Goal: Information Seeking & Learning: Learn about a topic

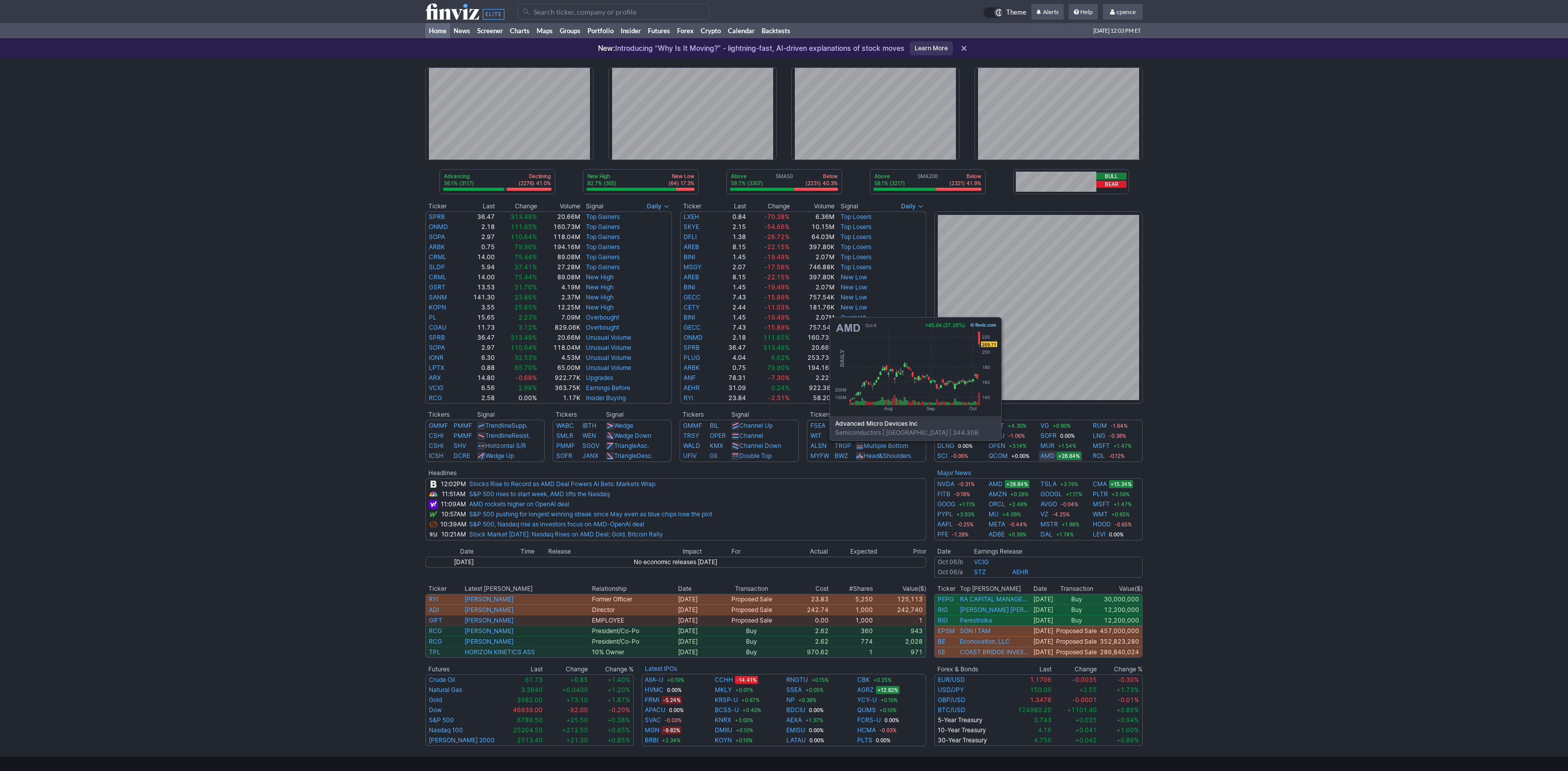
click at [1046, 455] on link "AMD" at bounding box center [1047, 456] width 14 height 10
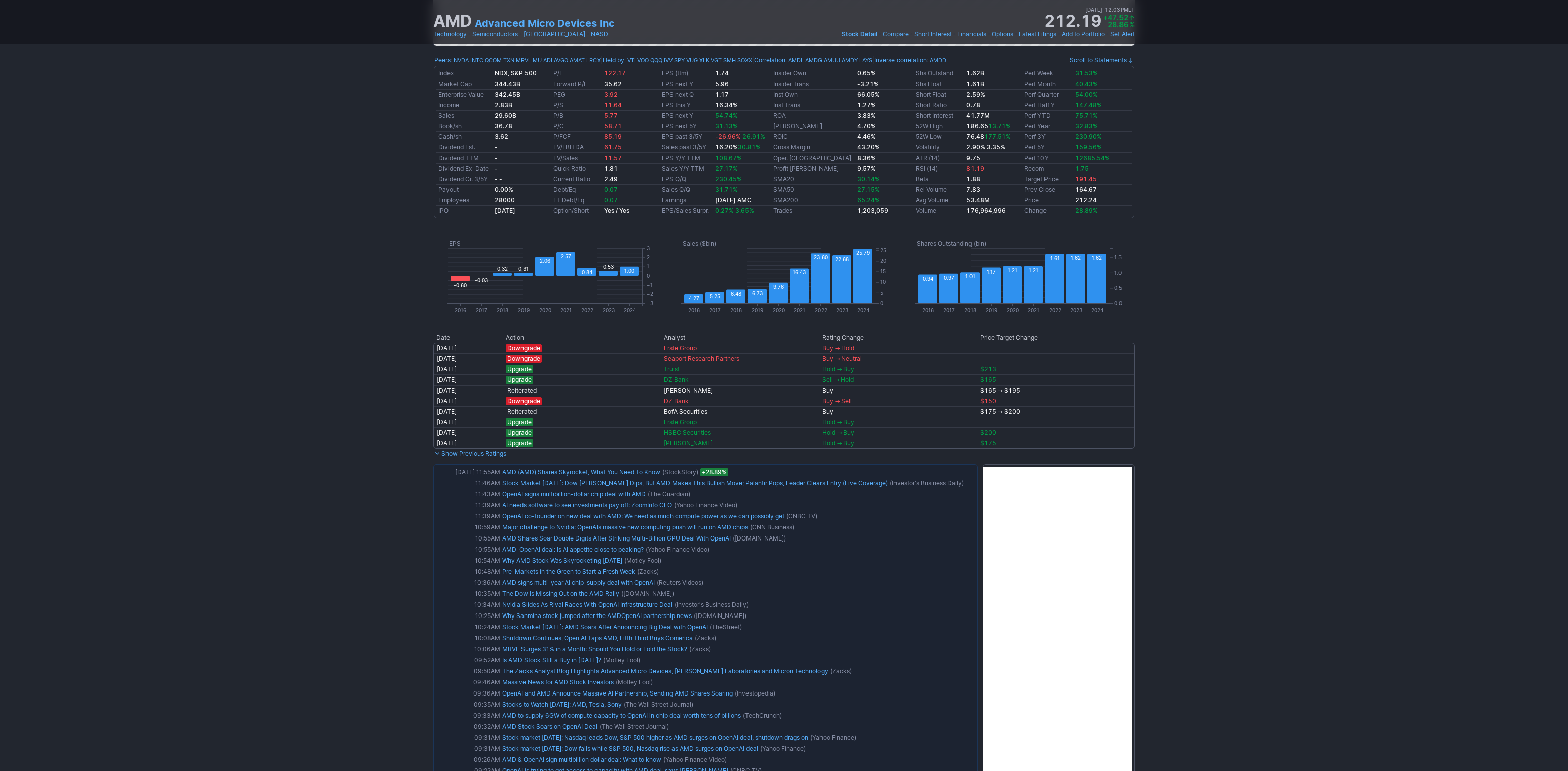
scroll to position [701, 0]
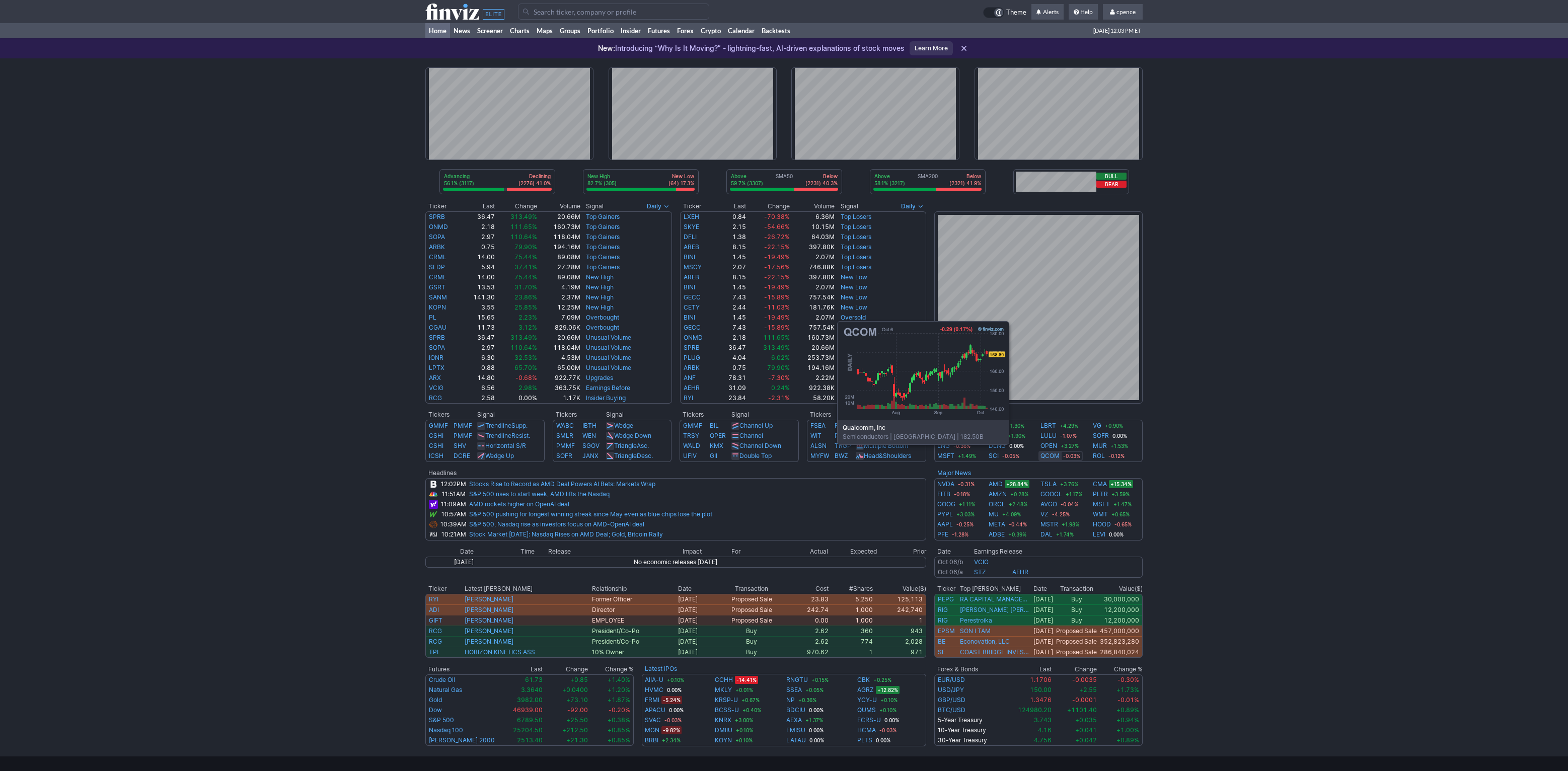
click at [1053, 459] on link "QCOM" at bounding box center [1049, 456] width 19 height 10
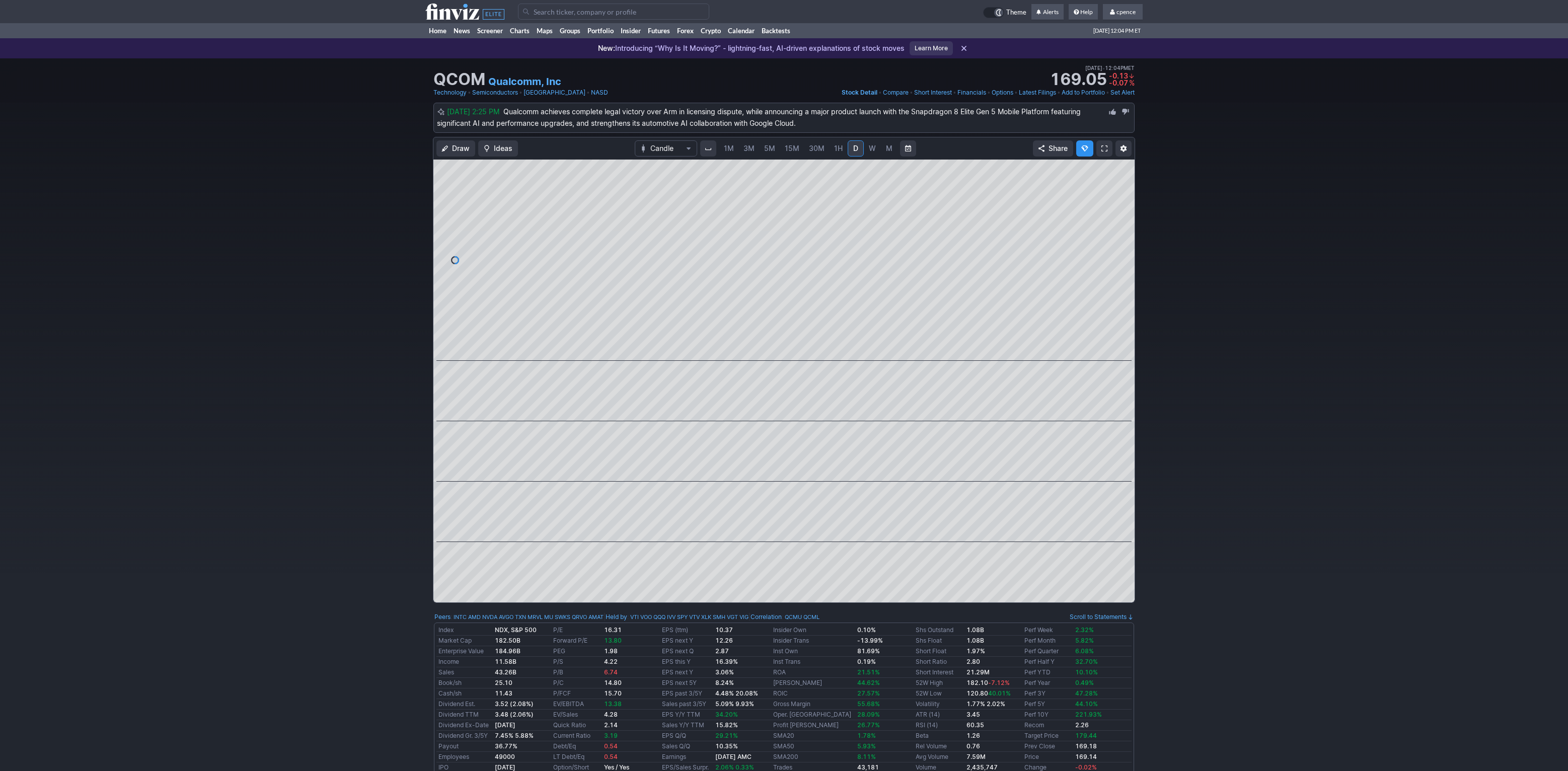
click at [562, 7] on input "Search" at bounding box center [614, 12] width 191 height 16
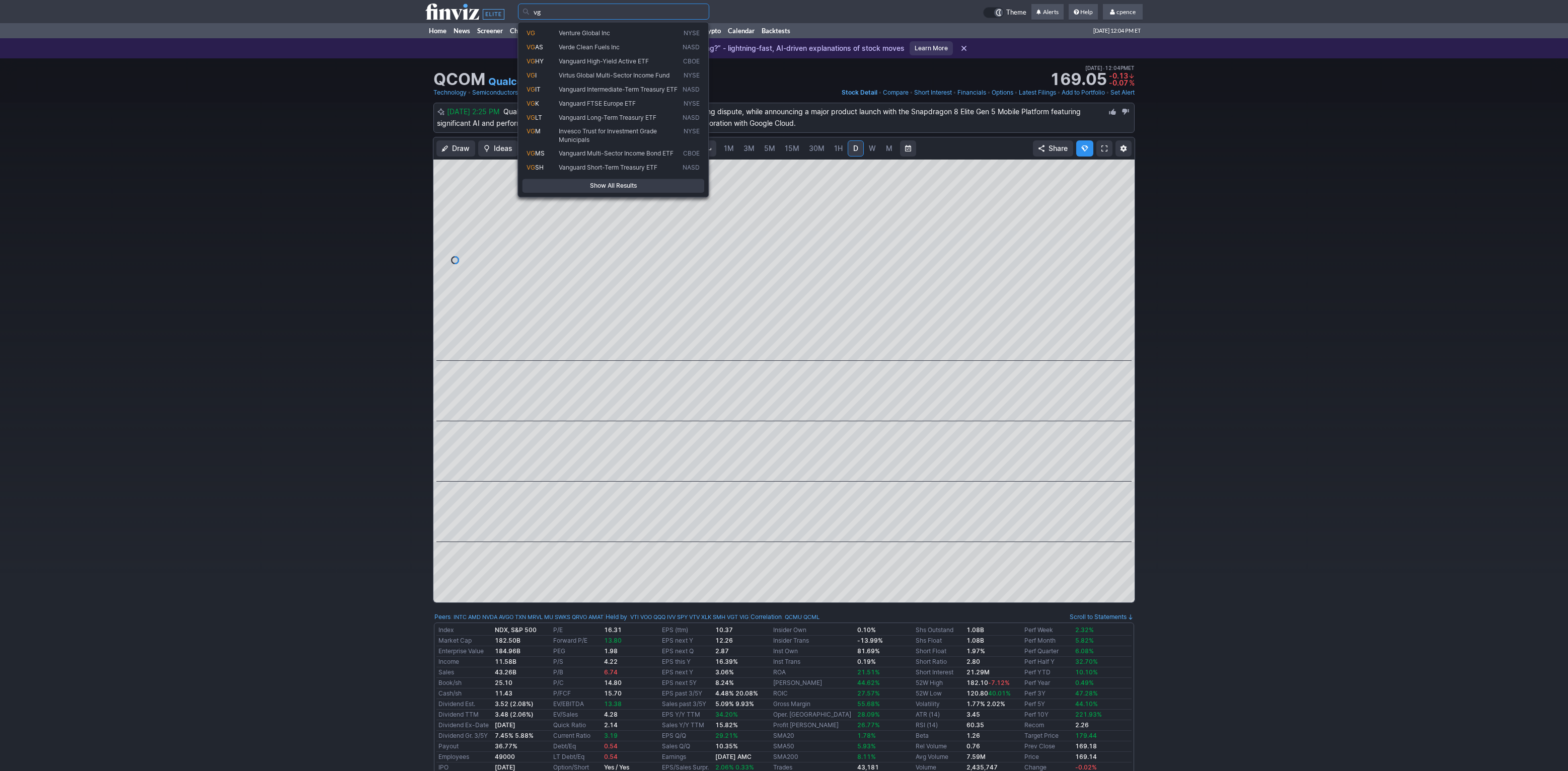
type input "vg"
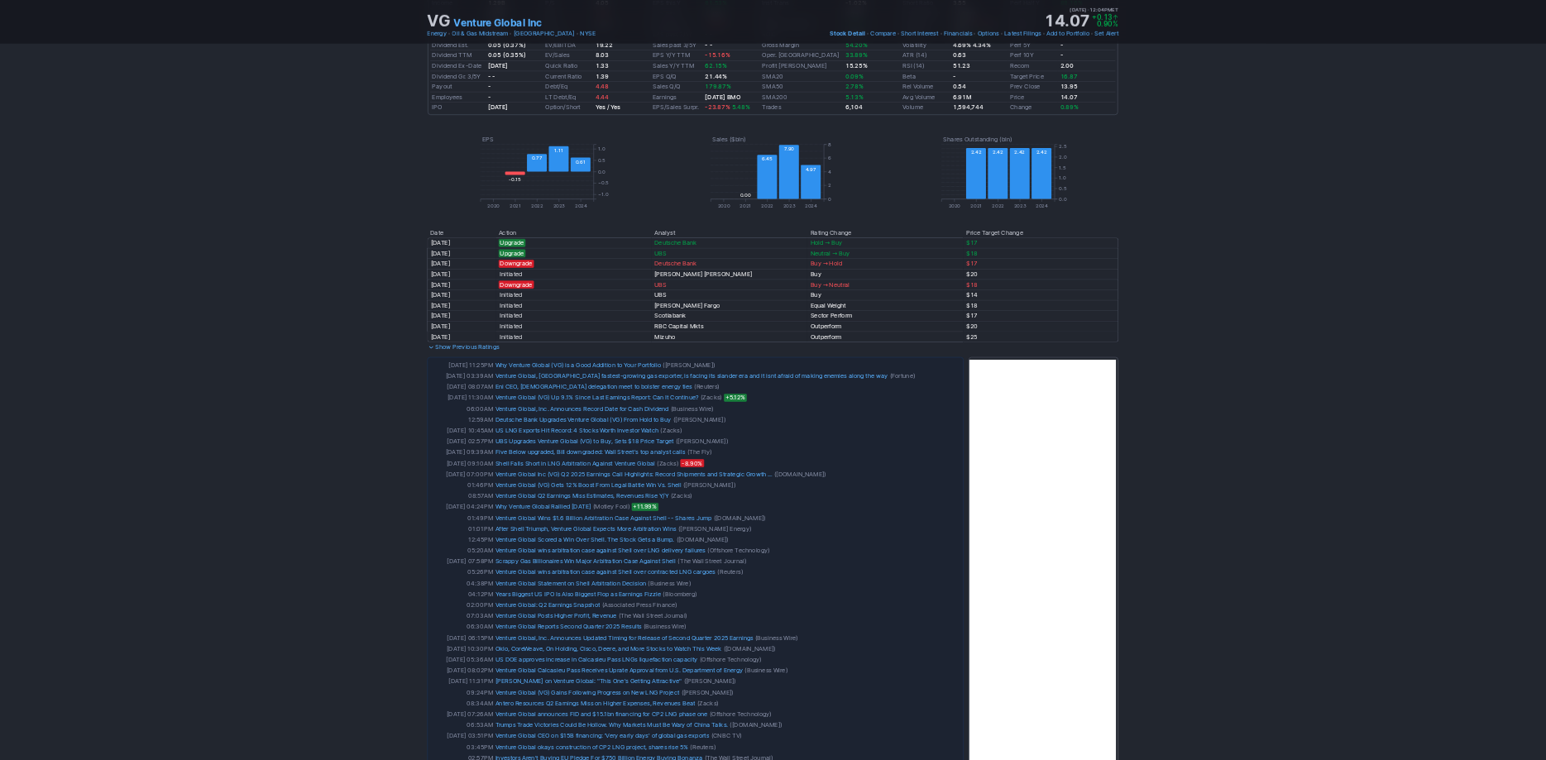
scroll to position [1152, 0]
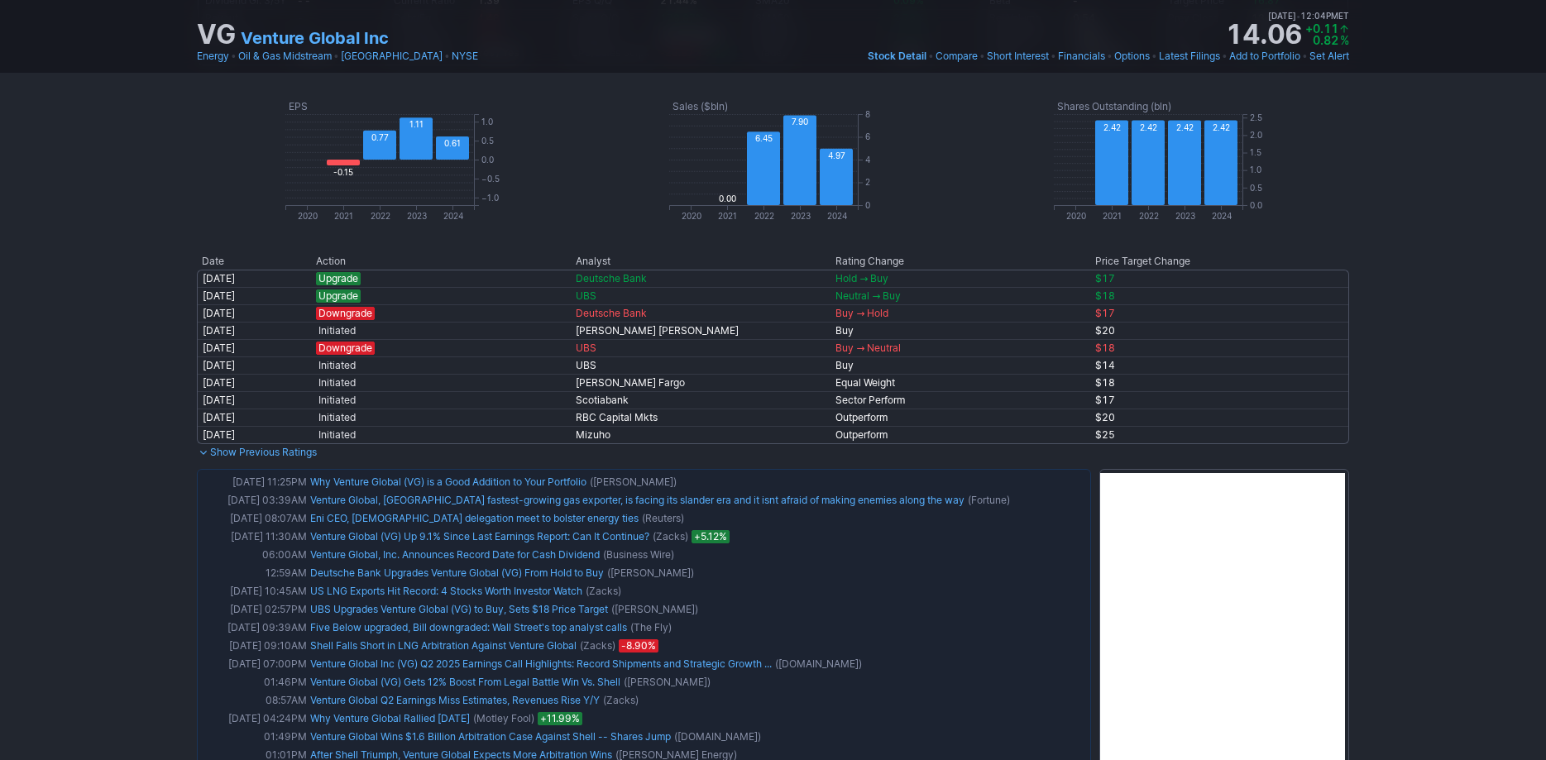
scroll to position [0, 0]
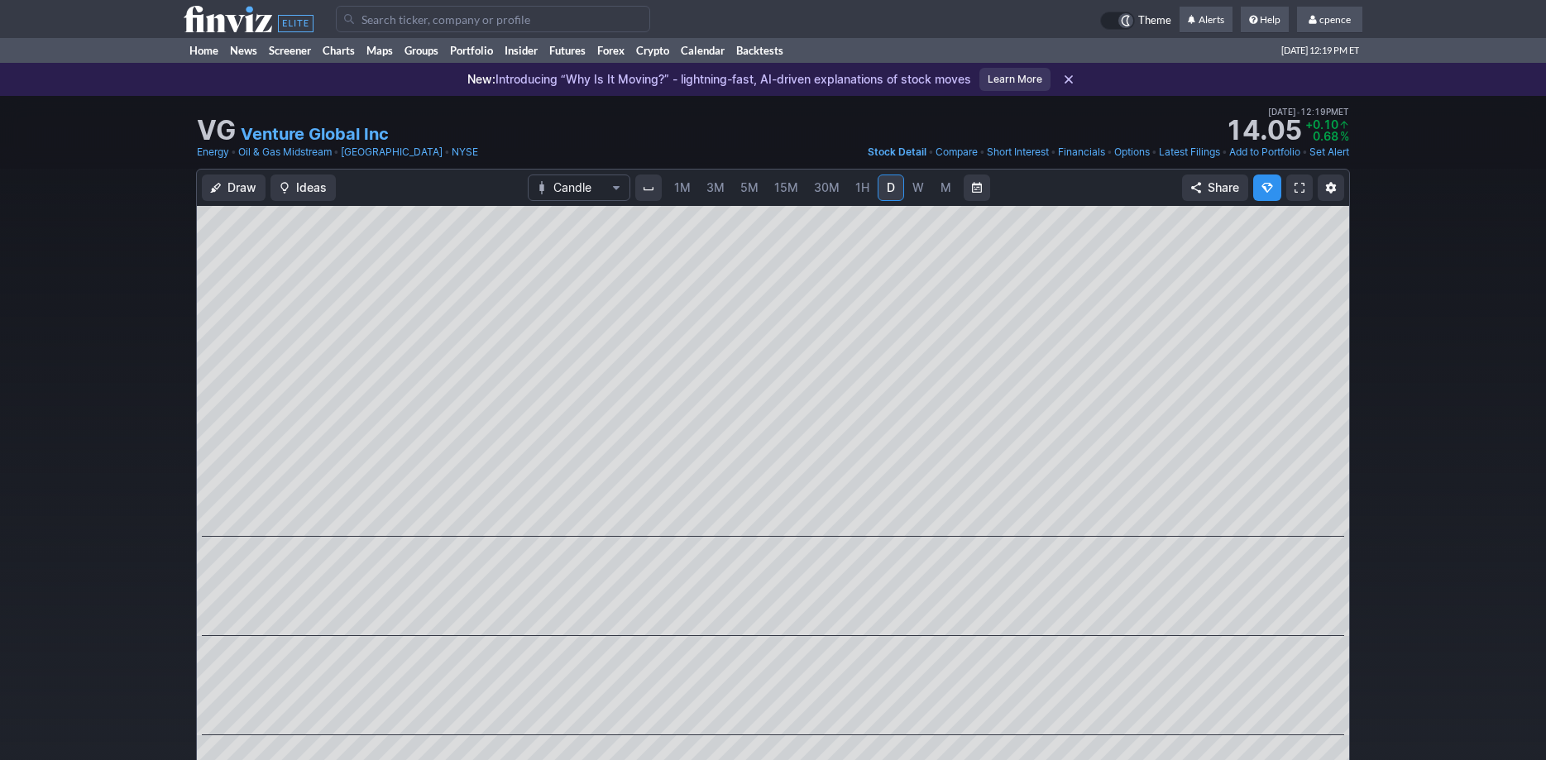
click at [231, 7] on icon at bounding box center [249, 19] width 130 height 26
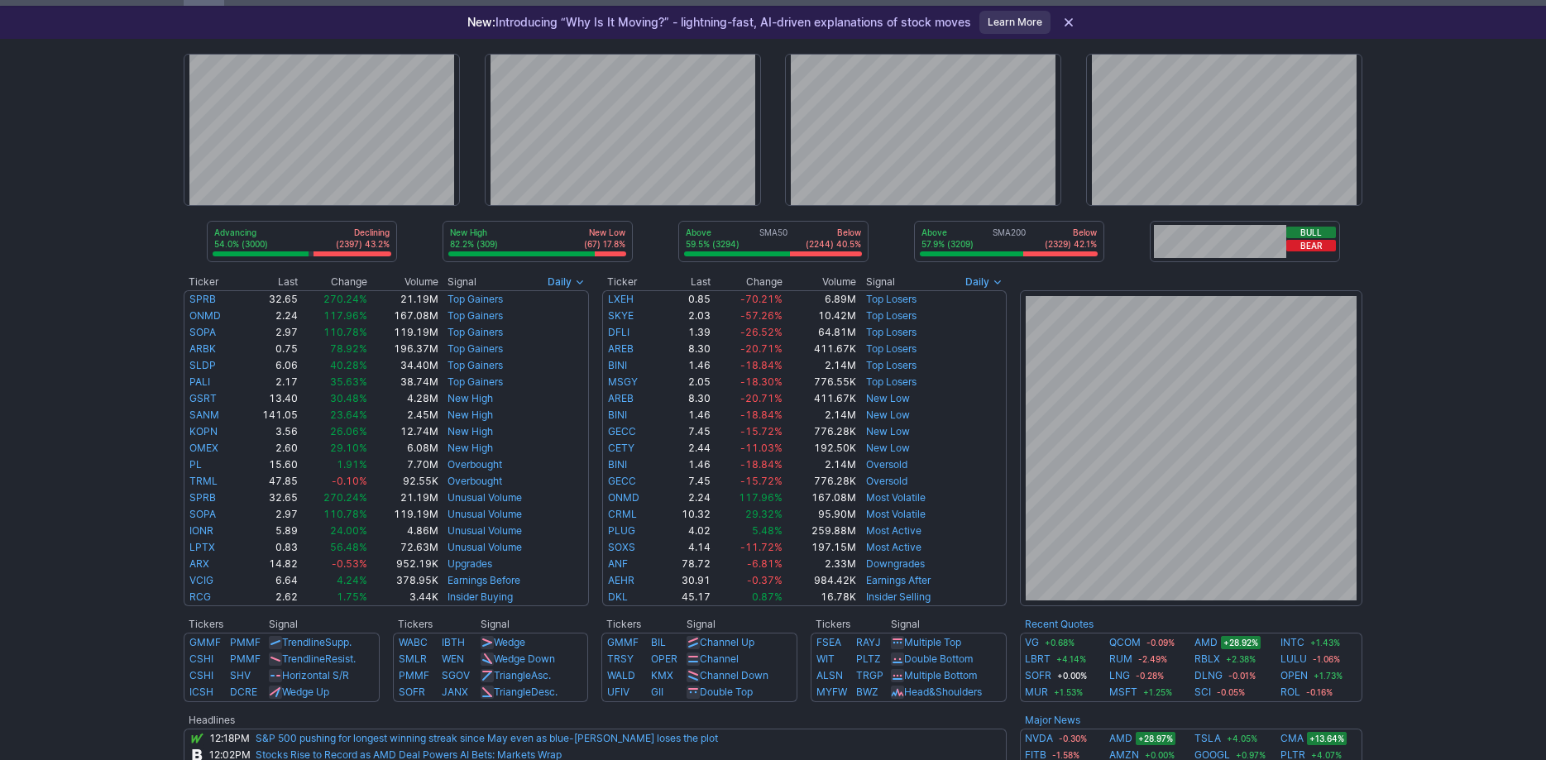
drag, startPoint x: 1493, startPoint y: 622, endPoint x: 1473, endPoint y: 660, distance: 42.9
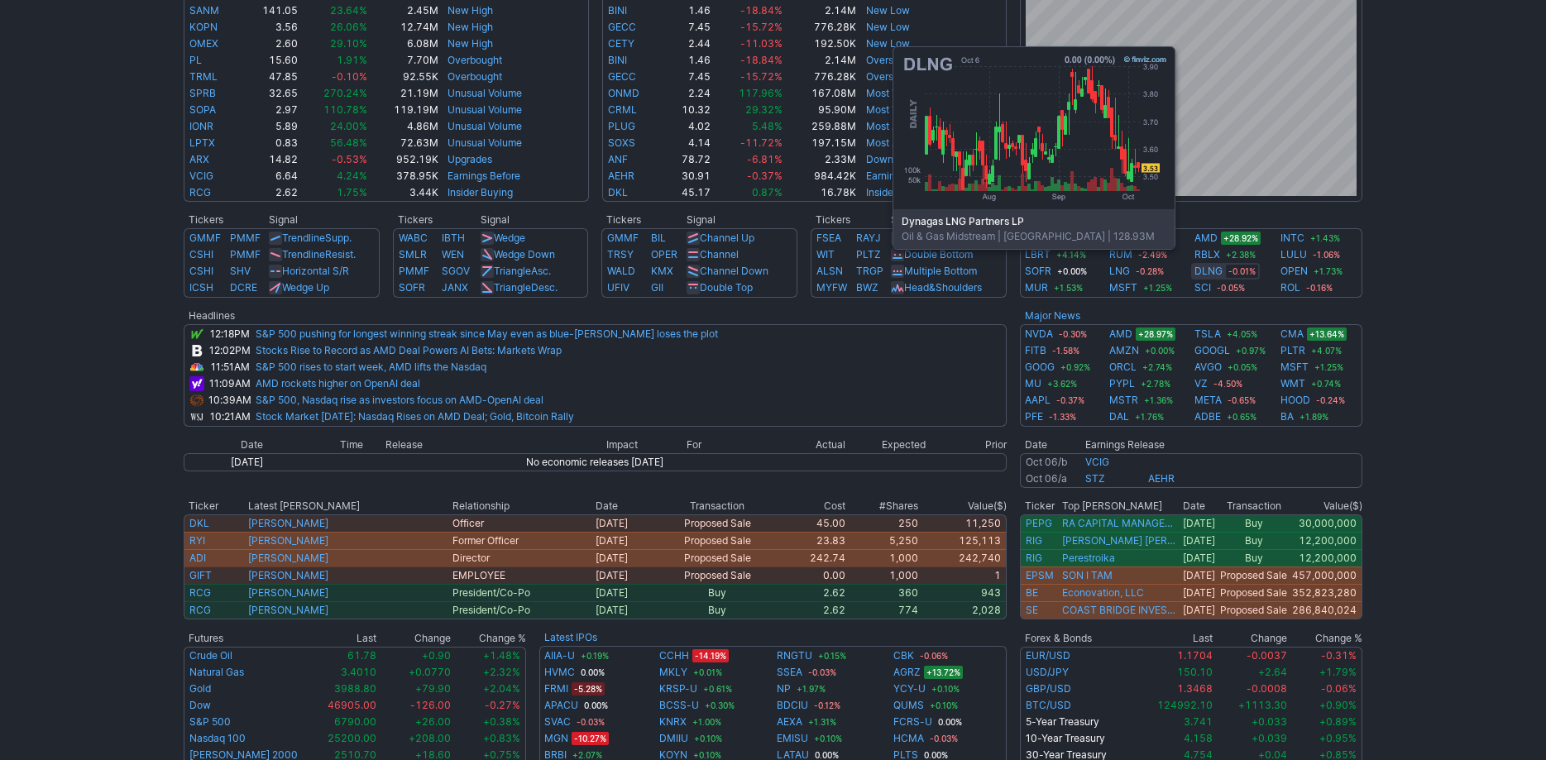
scroll to position [589, 0]
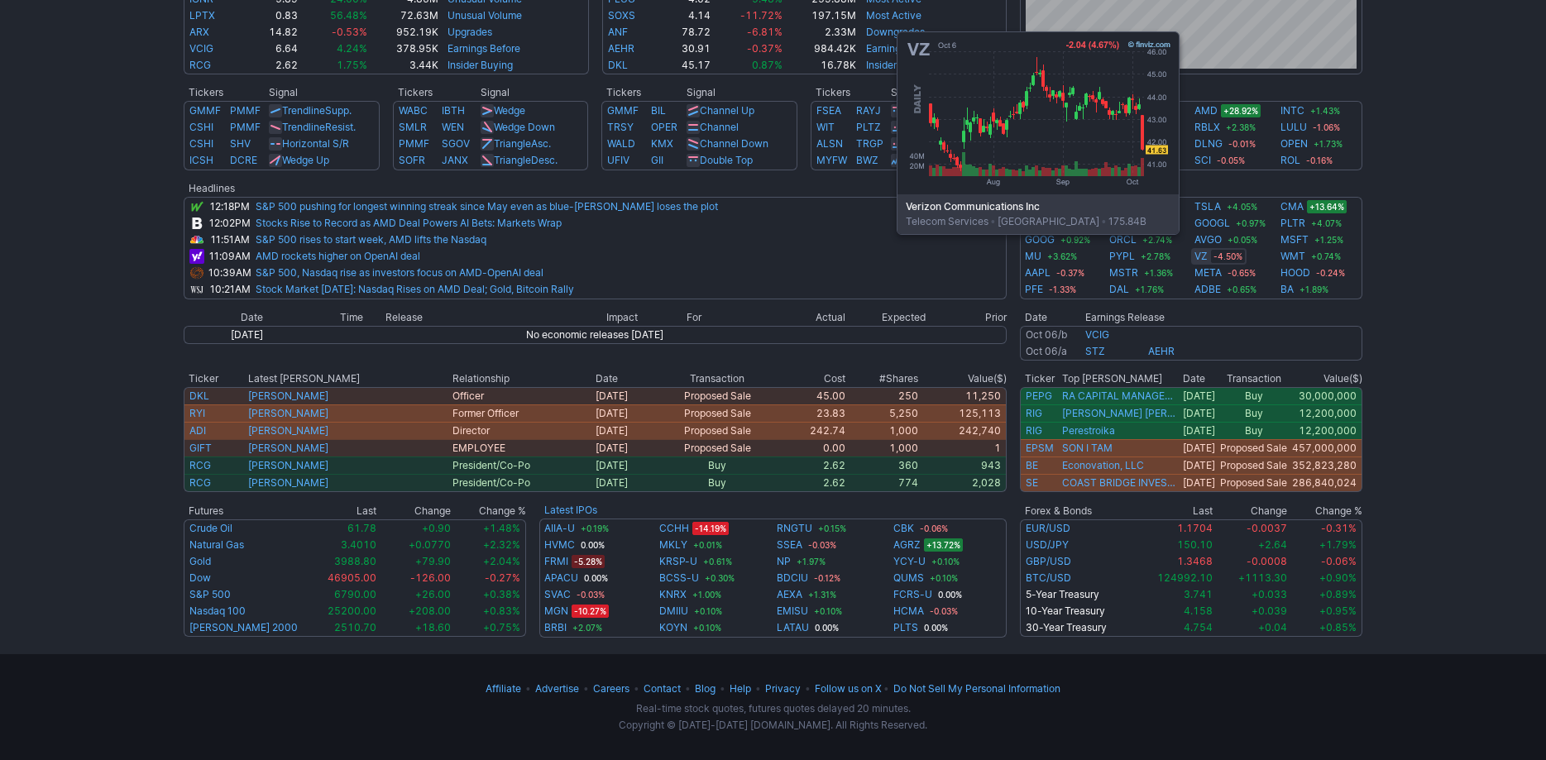
click at [1202, 259] on link "VZ" at bounding box center [1200, 256] width 13 height 17
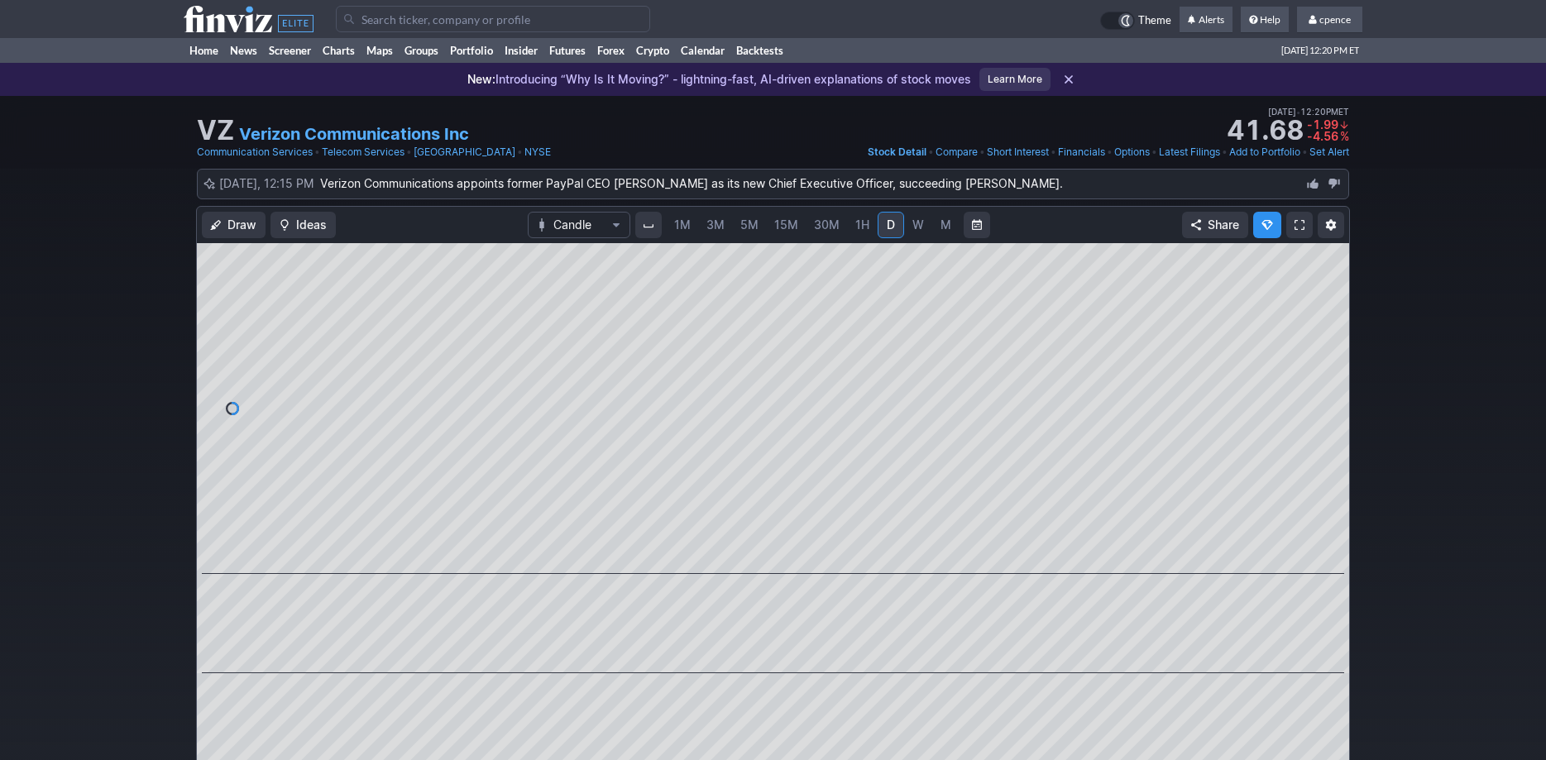
click at [939, 224] on span "M" at bounding box center [945, 225] width 12 height 17
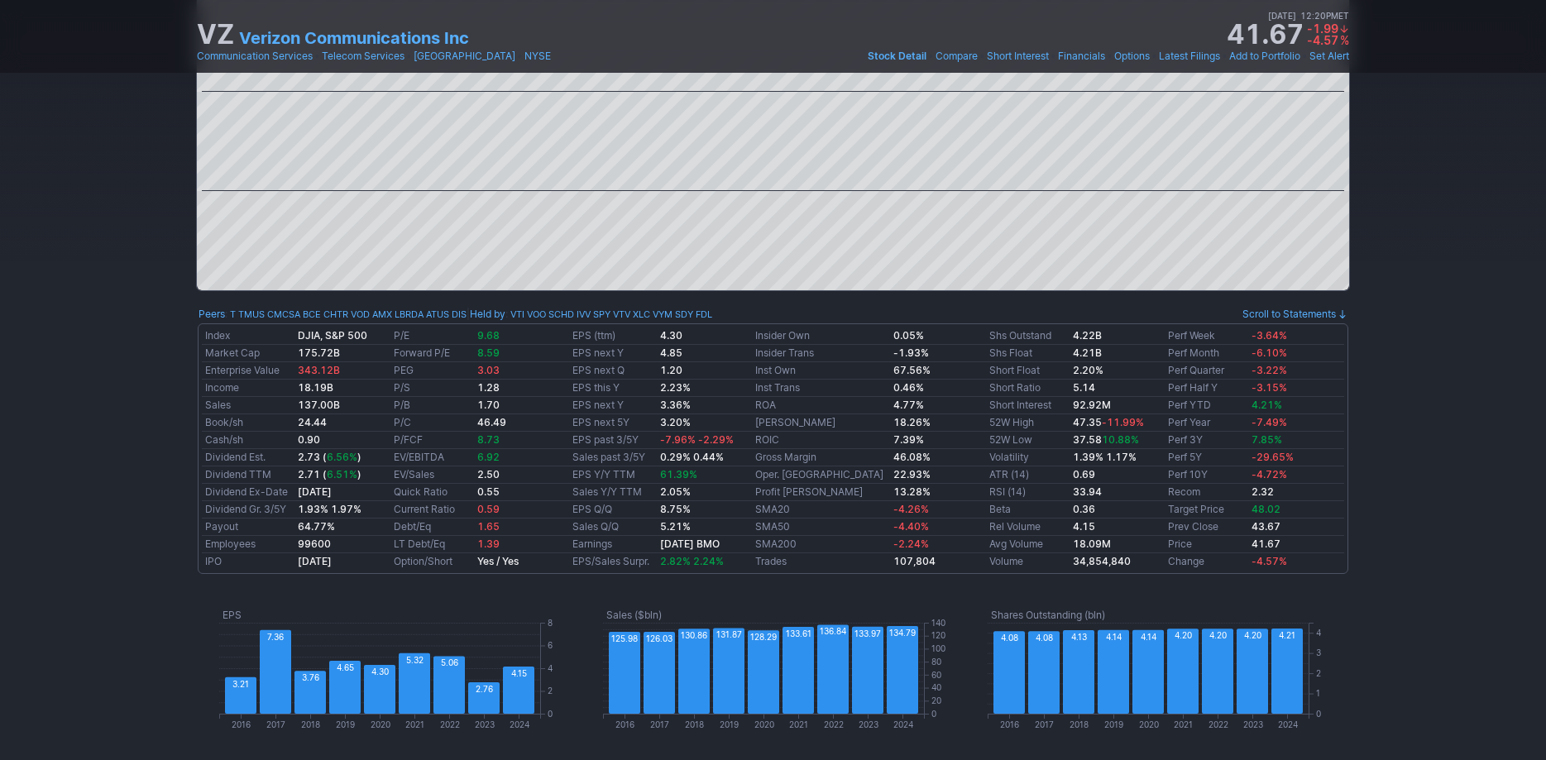
scroll to position [534, 0]
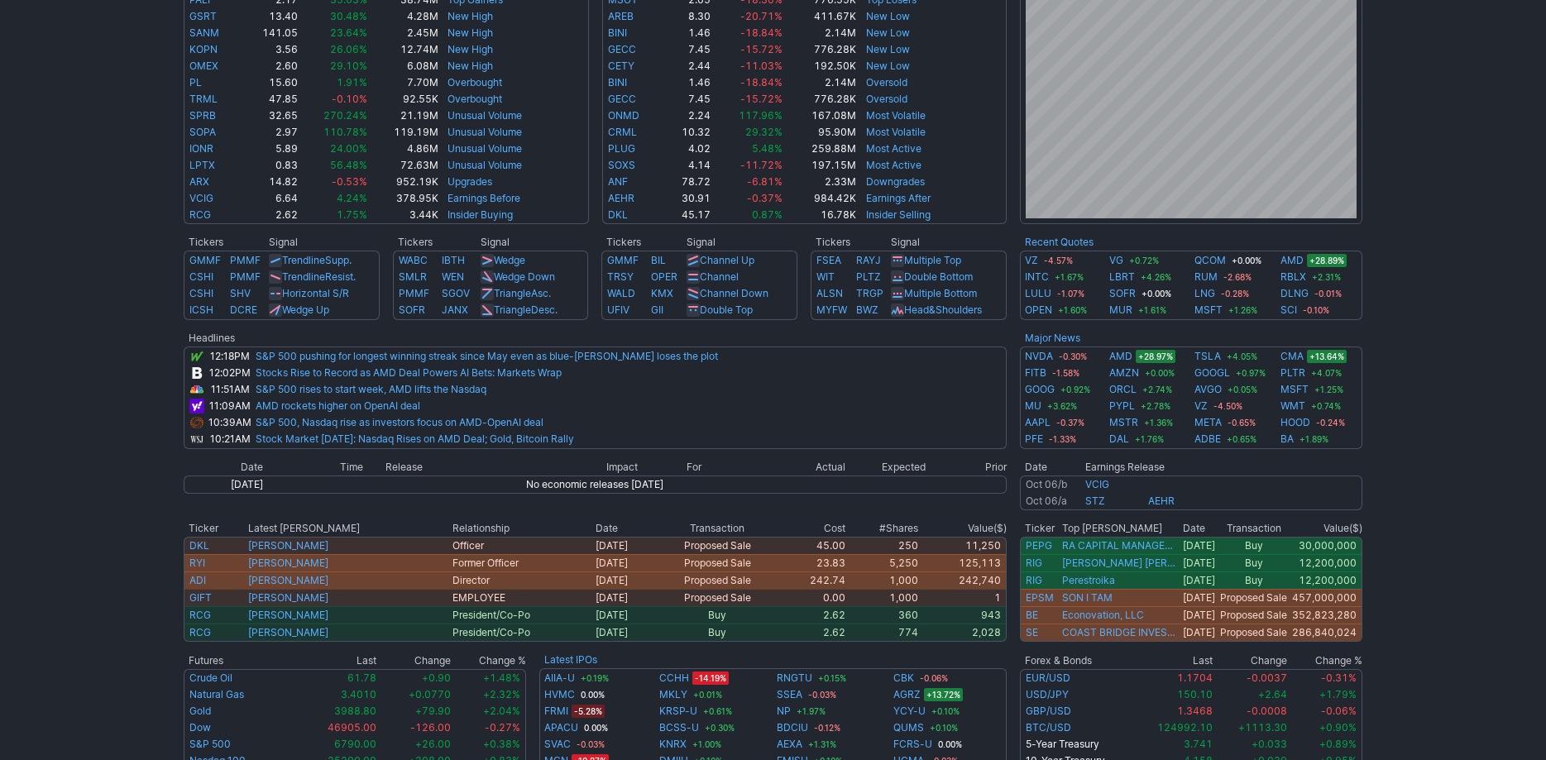
scroll to position [534, 0]
